Goal: Task Accomplishment & Management: Complete application form

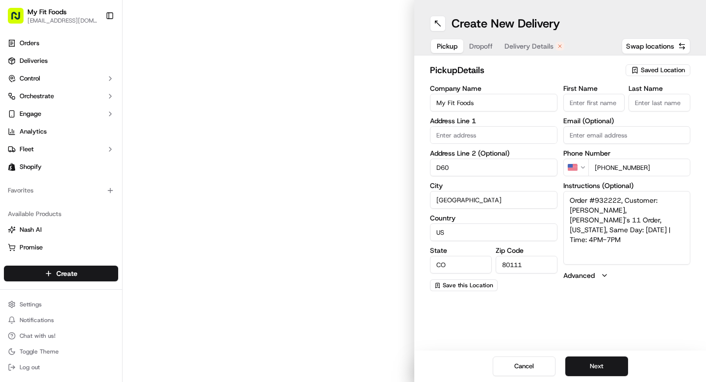
type input "[STREET_ADDRESS]"
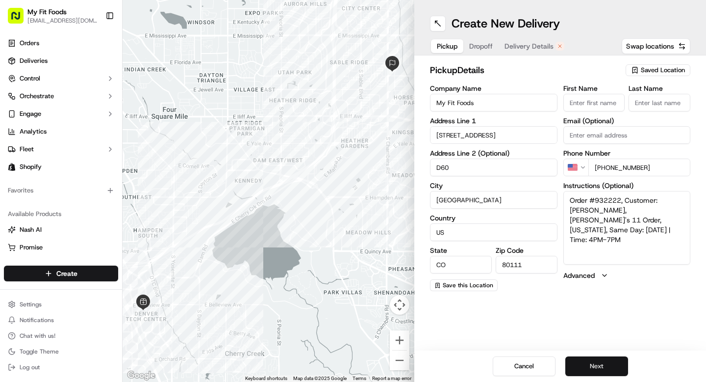
click at [586, 367] on button "Next" at bounding box center [597, 366] width 63 height 20
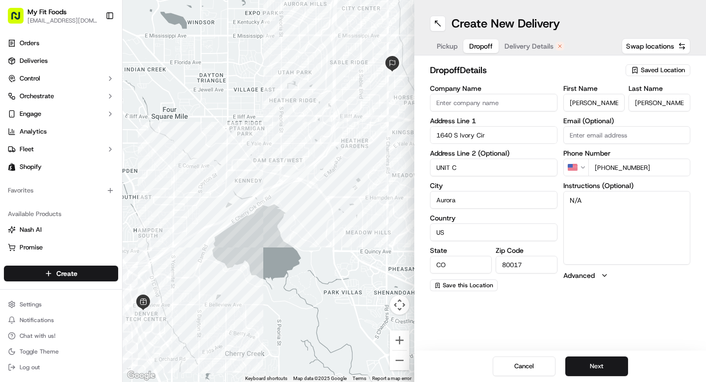
drag, startPoint x: 591, startPoint y: 204, endPoint x: 555, endPoint y: 198, distance: 35.7
click at [561, 203] on div "Company Name Address Line 1 1640 S Ivory Cir Address Line 2 (Optional) [GEOGRAP…" at bounding box center [560, 188] width 261 height 206
drag, startPoint x: 645, startPoint y: 228, endPoint x: 568, endPoint y: 191, distance: 84.9
click at [568, 191] on textarea "3 Oatmega 1 Chocolate Muffins 1 Blueberry Muffins" at bounding box center [628, 228] width 128 height 74
type textarea "3 Oatmega 1 Chocolate Muffins 1 Blueberry Muffins"
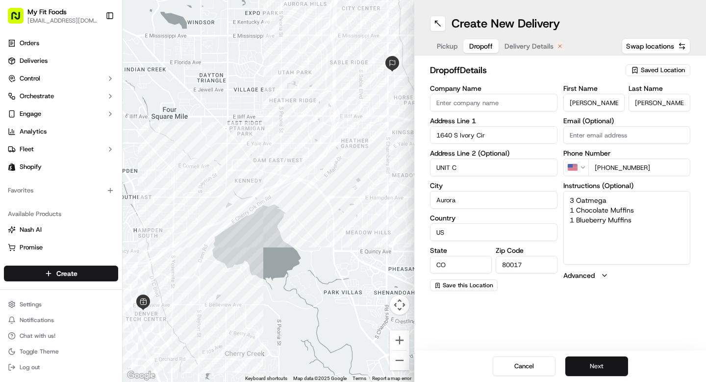
click at [591, 370] on button "Next" at bounding box center [597, 366] width 63 height 20
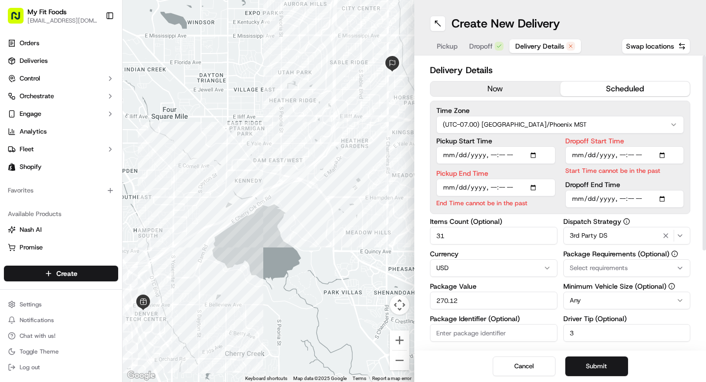
click at [510, 87] on button "now" at bounding box center [496, 88] width 130 height 15
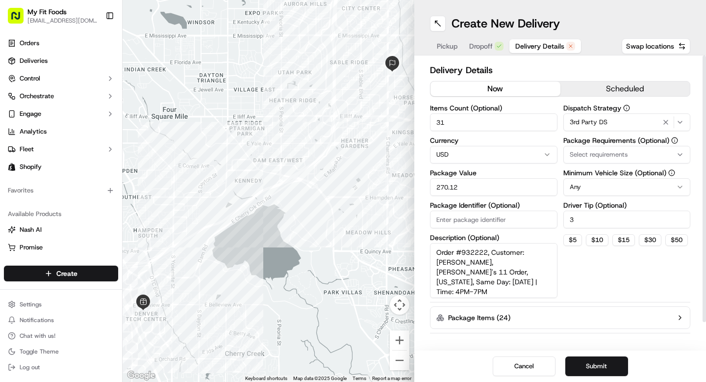
drag, startPoint x: 478, startPoint y: 124, endPoint x: 398, endPoint y: 123, distance: 80.0
click at [400, 123] on div "← Move left → Move right ↑ Move up ↓ Move down + Zoom in - Zoom out Home Jump l…" at bounding box center [415, 191] width 584 height 382
type input "5"
click at [478, 47] on span "Dropoff" at bounding box center [482, 46] width 24 height 10
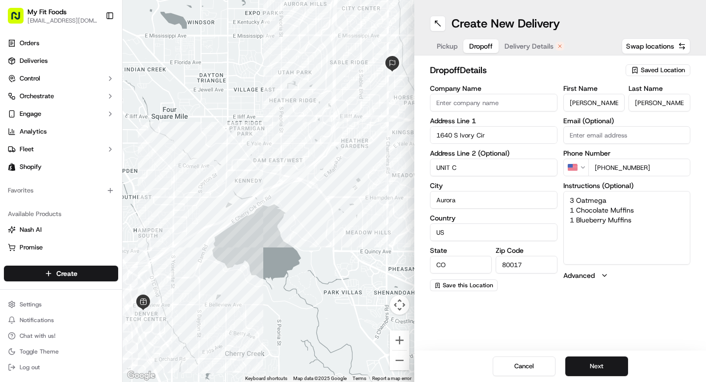
click at [571, 201] on textarea "3 Oatmega 1 Chocolate Muffins 1 Blueberry Muffins" at bounding box center [628, 228] width 128 height 74
type textarea "Only needs: 3 Oatmega 1 Chocolate Muffins 1 Blueberry Muffins"
drag, startPoint x: 640, startPoint y: 240, endPoint x: 560, endPoint y: 195, distance: 92.1
click at [560, 195] on div "Company Name Address Line 1 1640 S Ivory Cir Address Line 2 (Optional) [GEOGRAP…" at bounding box center [560, 188] width 261 height 206
click at [446, 44] on span "Pickup" at bounding box center [447, 46] width 21 height 10
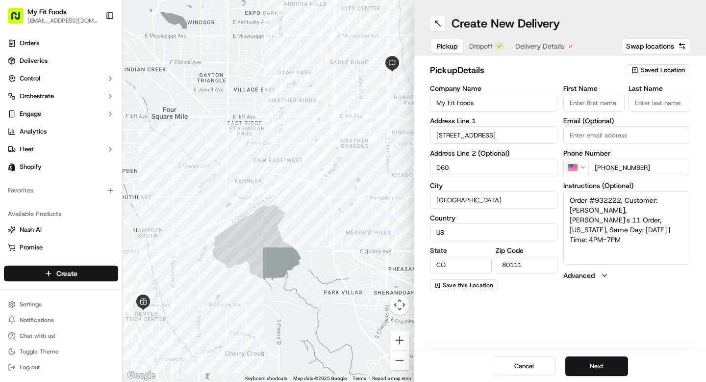
click at [620, 227] on textarea "Order #932222, Customer: [PERSON_NAME], [PERSON_NAME]'s 11 Order, [US_STATE], S…" at bounding box center [628, 228] width 128 height 74
drag, startPoint x: 632, startPoint y: 232, endPoint x: 625, endPoint y: 200, distance: 32.1
click at [625, 200] on textarea "Order #932222, Customer: [PERSON_NAME], [PERSON_NAME]'s 11 Order, [US_STATE], S…" at bounding box center [628, 228] width 128 height 74
paste textarea "Only needs: 3 Oatmega 1 Chocolate Muffins 1 Blueberry Muffins"
click at [626, 202] on textarea "Order #932222, Only needs: 3 Oatmega 1 Chocolate Muffins 1 Blueberry Muffins" at bounding box center [628, 228] width 128 height 74
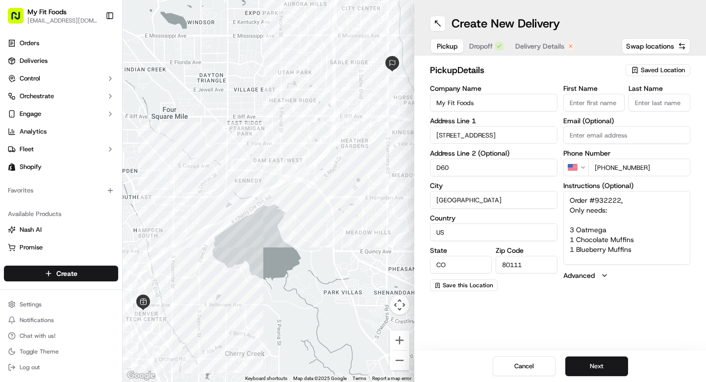
click at [610, 219] on textarea "Order #932222, Only needs: 3 Oatmega 1 Chocolate Muffins 1 Blueberry Muffins" at bounding box center [628, 228] width 128 height 74
click at [629, 205] on textarea "Order #932222, Only needs: 3 Oatmega 1 Chocolate Muffins 1 Blueberry Muffins" at bounding box center [628, 228] width 128 height 74
type textarea "Order #932222 Only needs: 3 Oatmega 1 Chocolate Muffins 1 Blueberry Muffins"
click at [591, 364] on button "Next" at bounding box center [597, 366] width 63 height 20
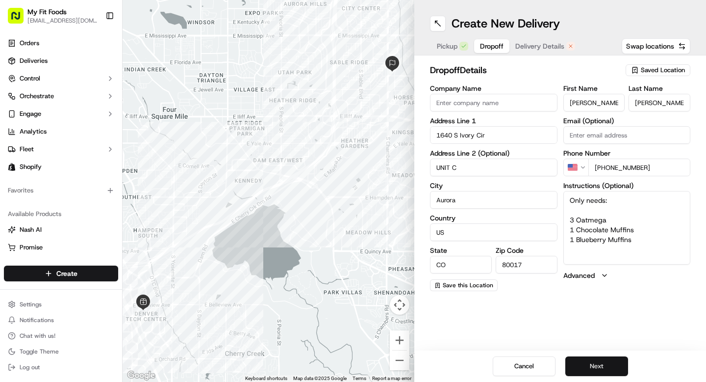
click at [594, 369] on button "Next" at bounding box center [597, 366] width 63 height 20
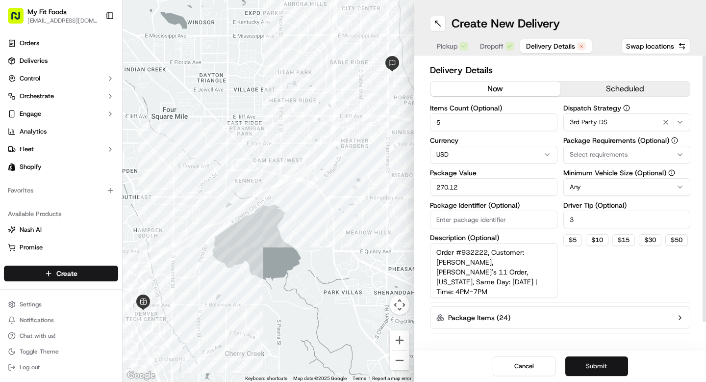
click at [597, 365] on button "Submit" at bounding box center [597, 366] width 63 height 20
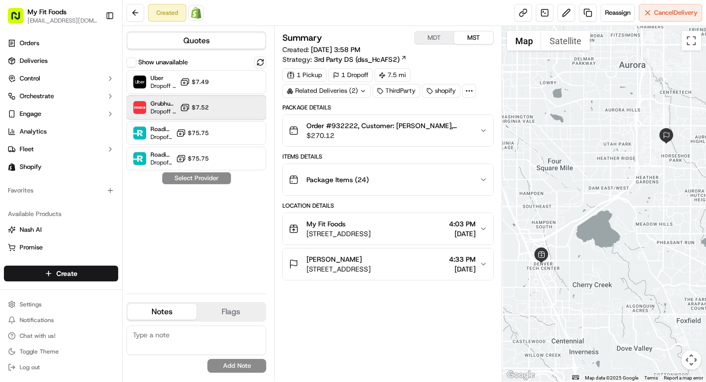
click at [222, 106] on div "Grubhub (MFF) Dropoff ETA 38 minutes $7.52" at bounding box center [197, 108] width 140 height 24
click at [199, 181] on button "Assign Provider" at bounding box center [197, 178] width 70 height 12
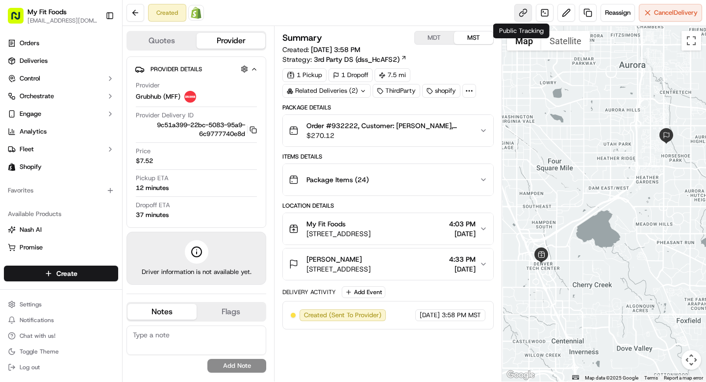
click at [520, 9] on link at bounding box center [524, 13] width 18 height 18
